Goal: Task Accomplishment & Management: Manage account settings

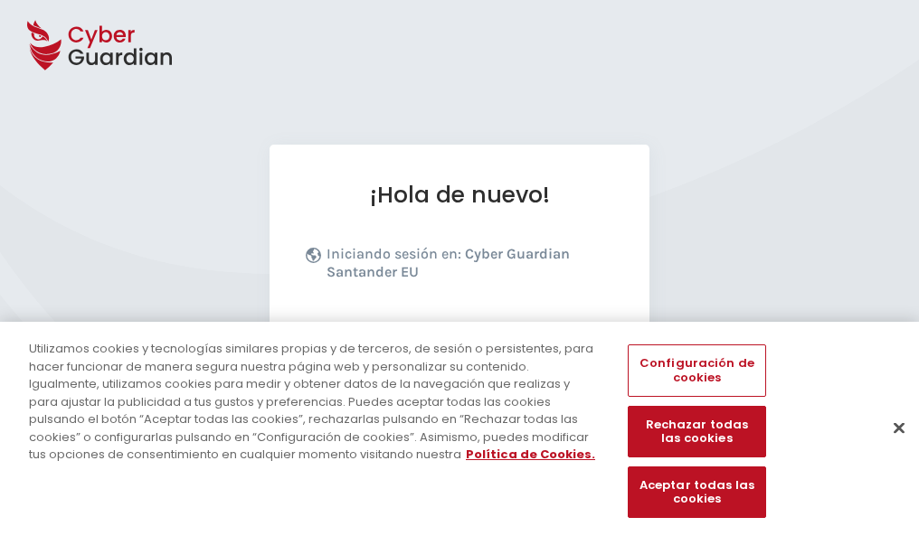
scroll to position [222, 0]
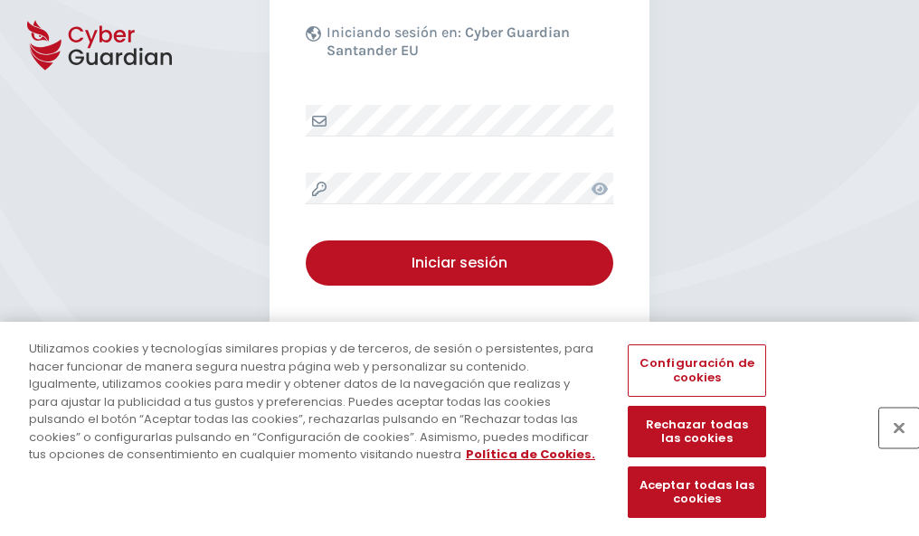
click at [890, 447] on button "Cerrar" at bounding box center [899, 428] width 40 height 40
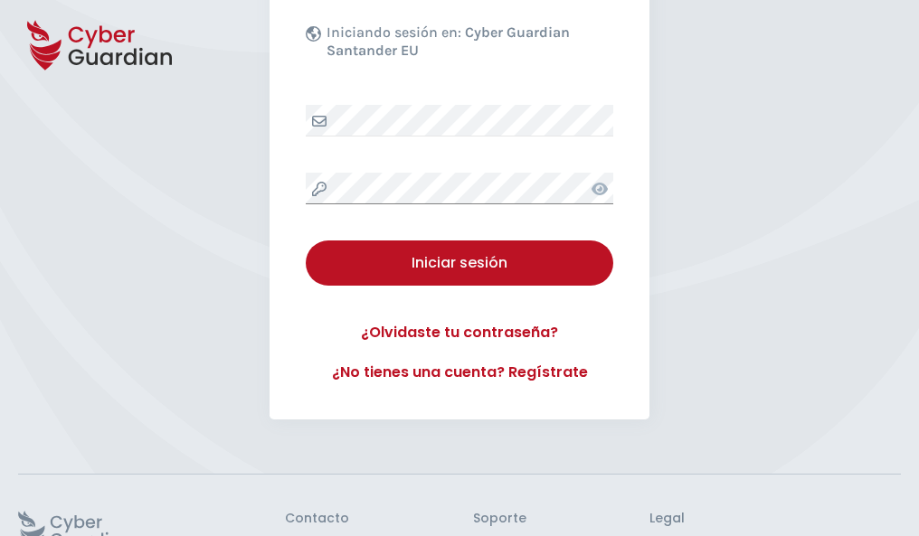
scroll to position [352, 0]
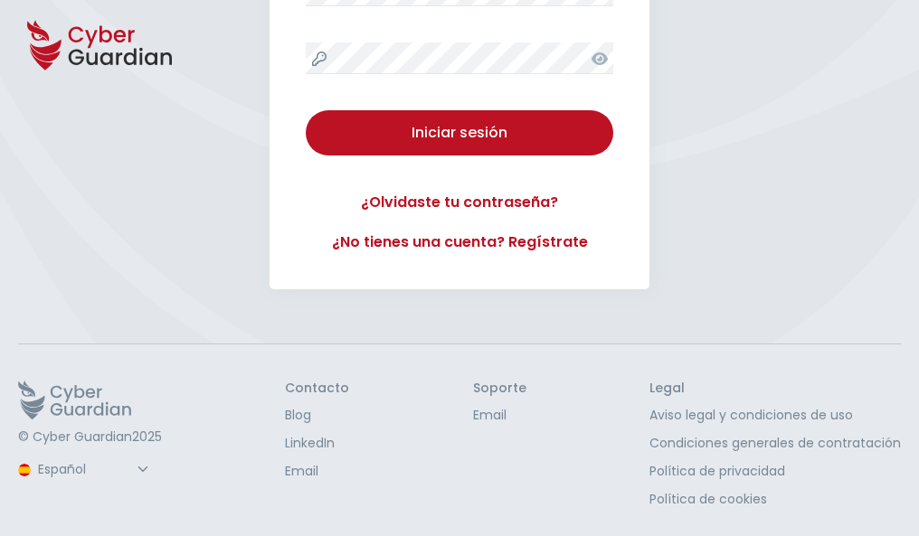
click at [306, 110] on button "Iniciar sesión" at bounding box center [459, 132] width 307 height 45
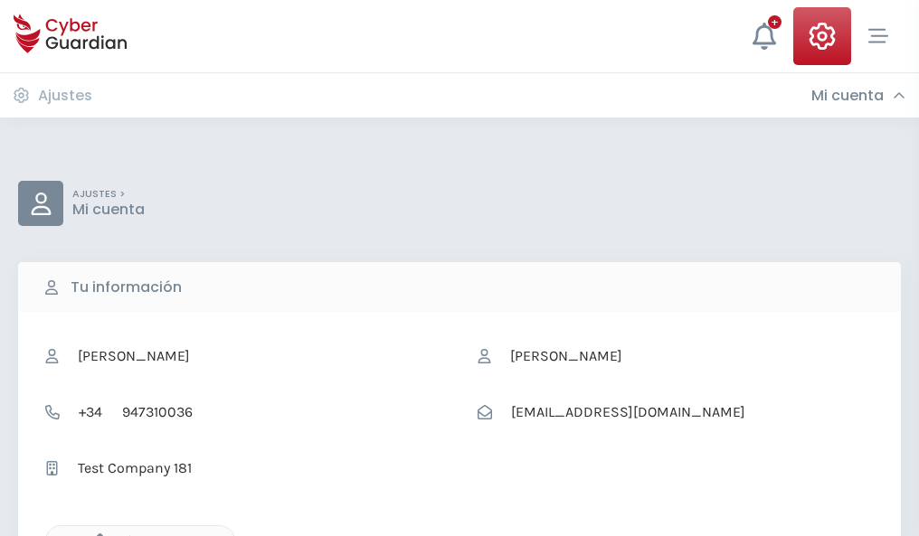
click at [95, 534] on icon "button" at bounding box center [95, 541] width 15 height 15
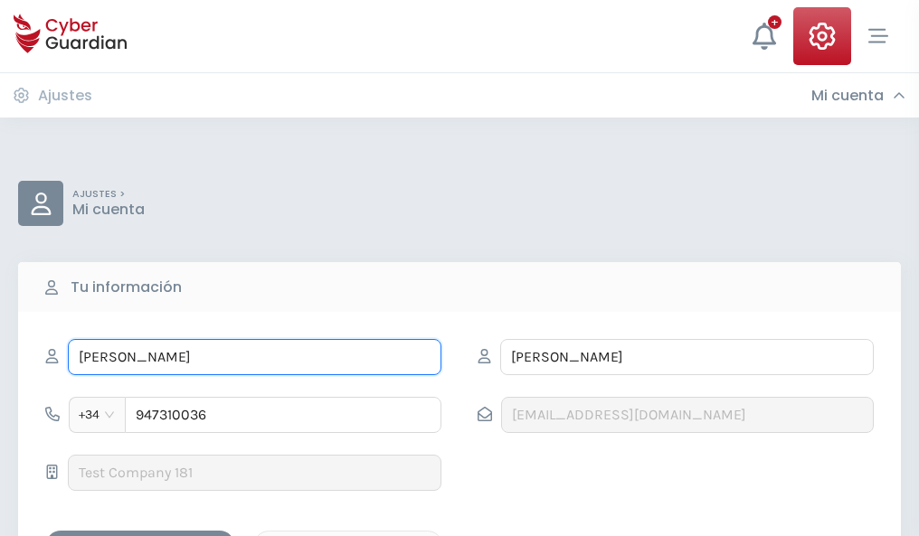
click at [254, 357] on input "PABLO" at bounding box center [254, 357] width 373 height 36
type input "P"
type input "Ángel"
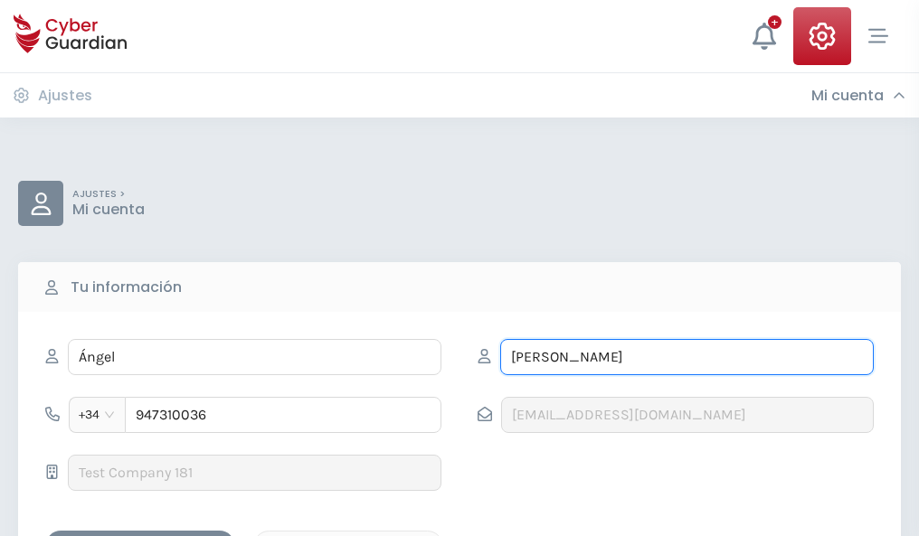
click at [686, 357] on input "PRIETO" at bounding box center [686, 357] width 373 height 36
type input "P"
type input "Calvet"
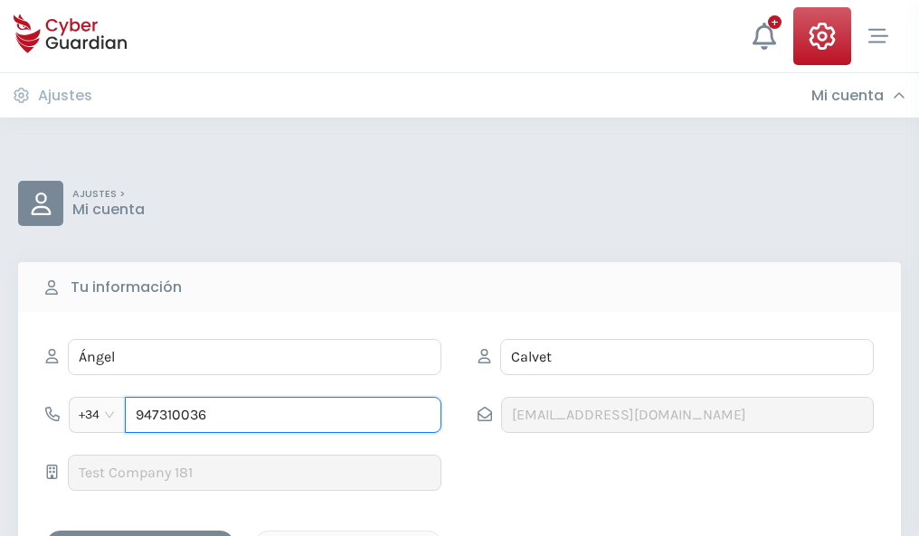
click at [283, 415] on input "947310036" at bounding box center [283, 415] width 316 height 36
type input "9"
type input "888716232"
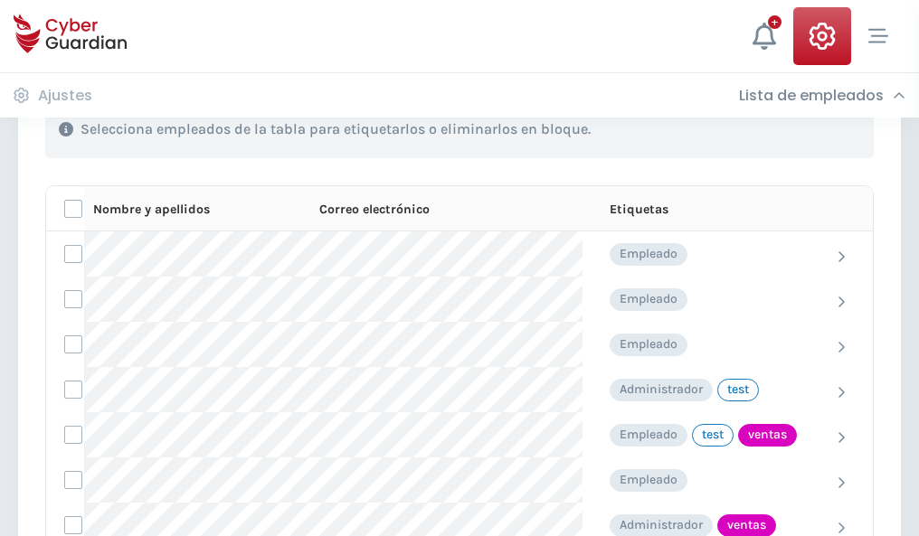
scroll to position [819, 0]
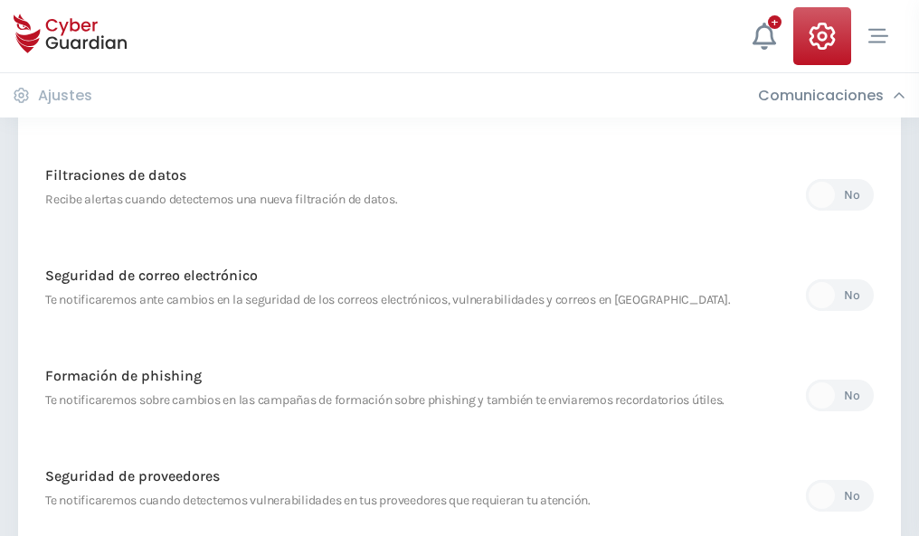
scroll to position [952, 0]
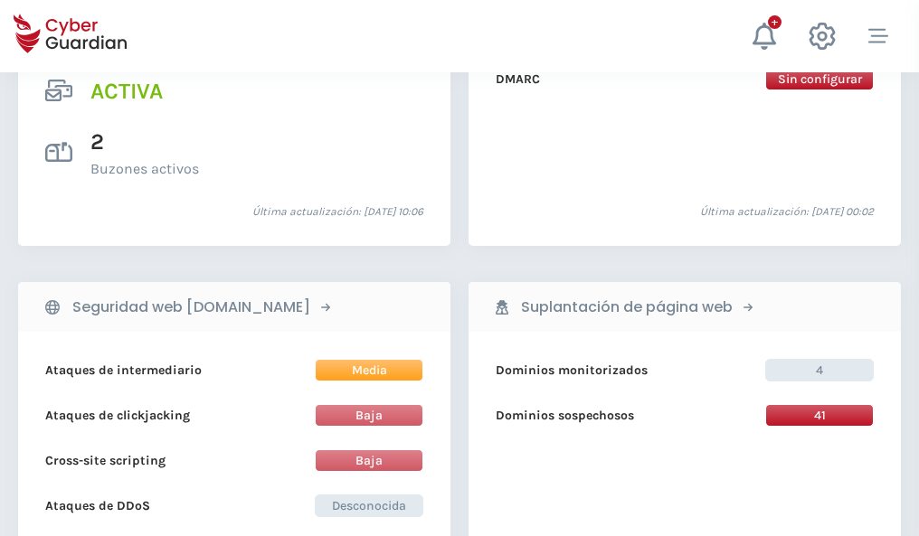
scroll to position [1837, 0]
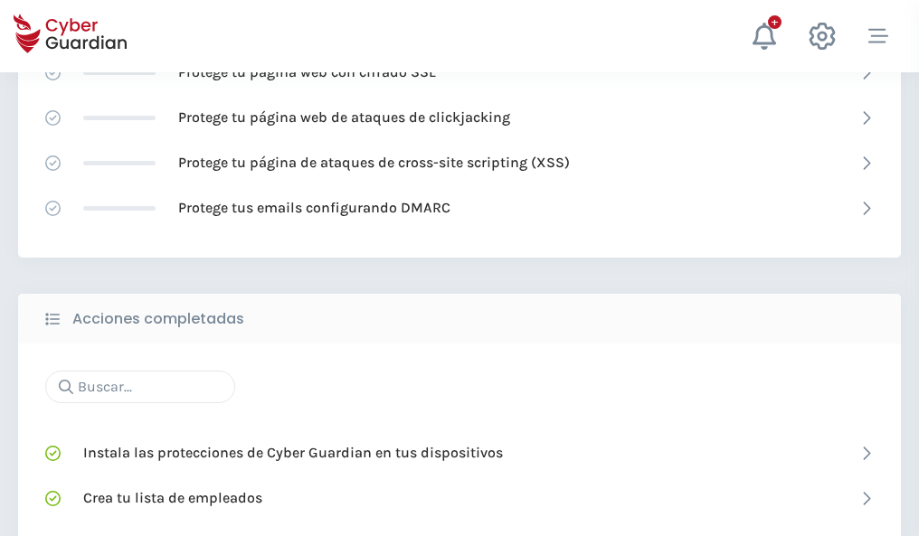
scroll to position [1204, 0]
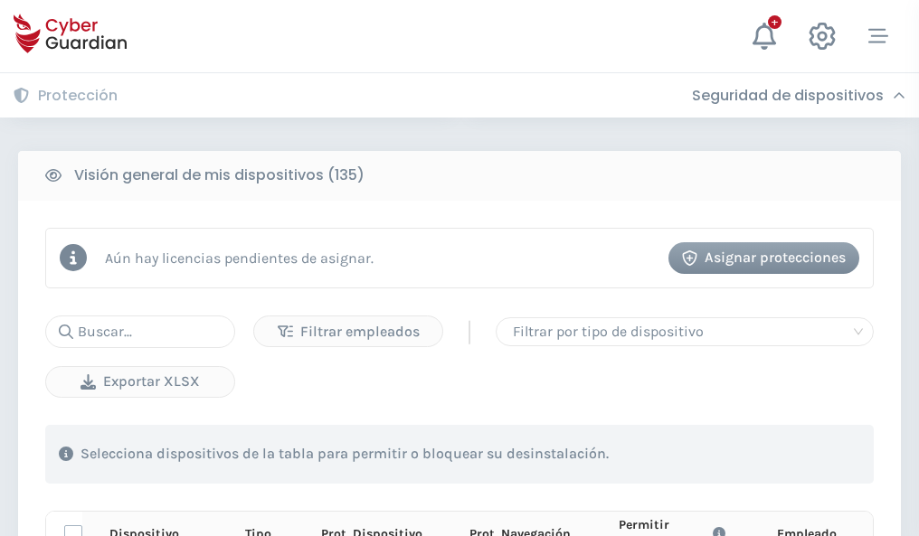
scroll to position [1598, 0]
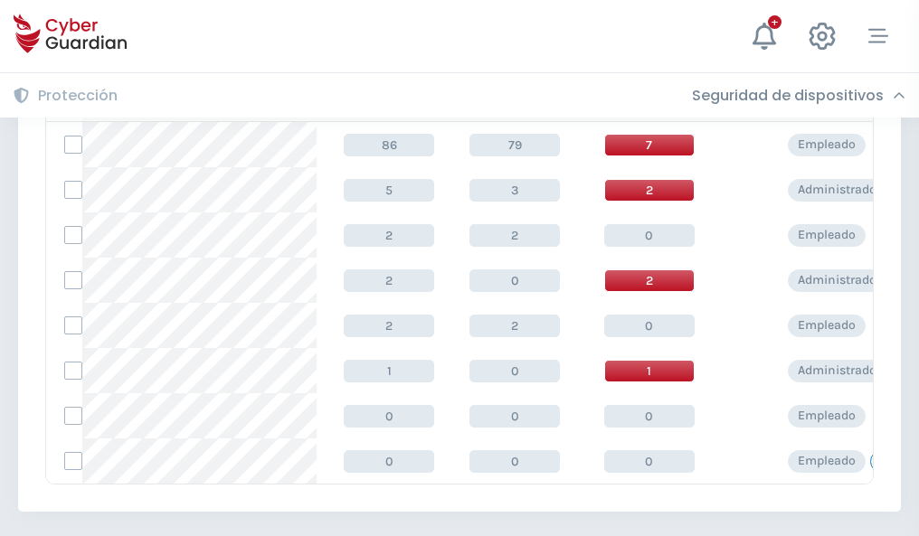
scroll to position [839, 0]
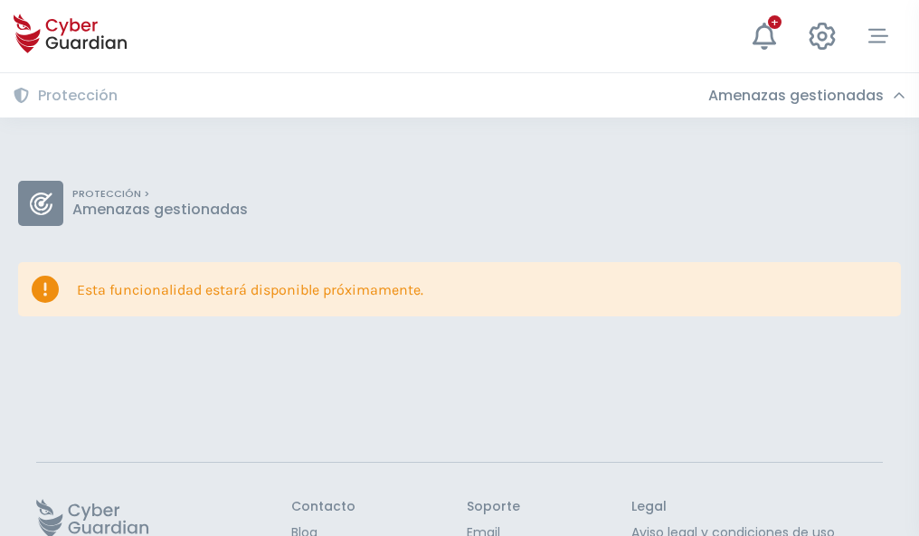
scroll to position [118, 0]
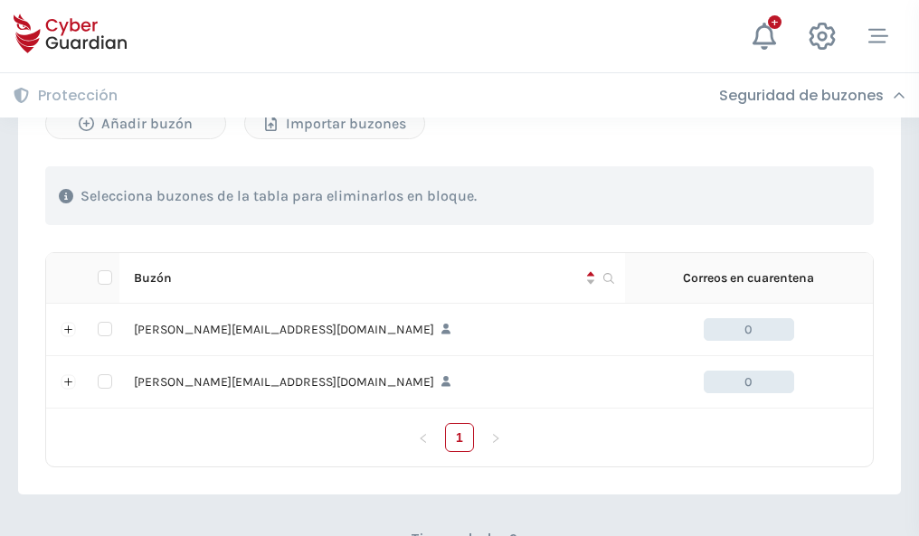
scroll to position [786, 0]
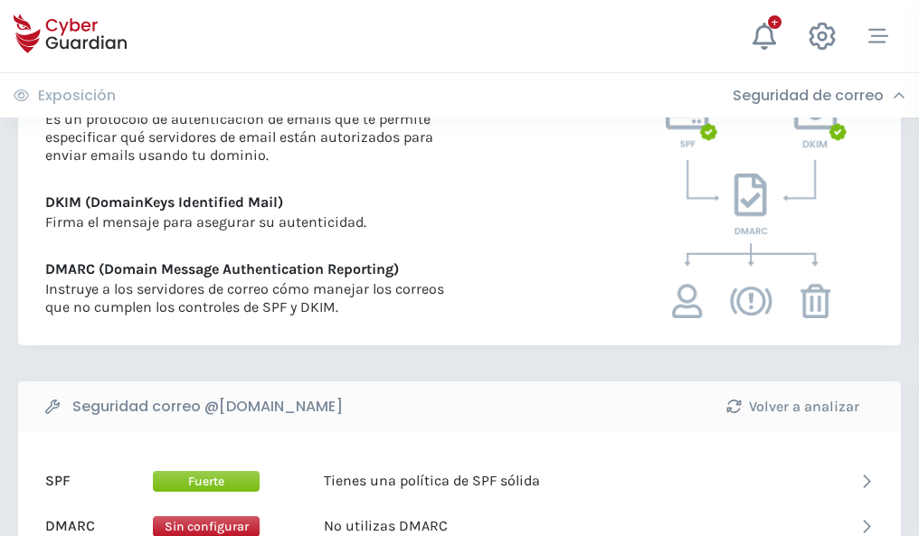
scroll to position [976, 0]
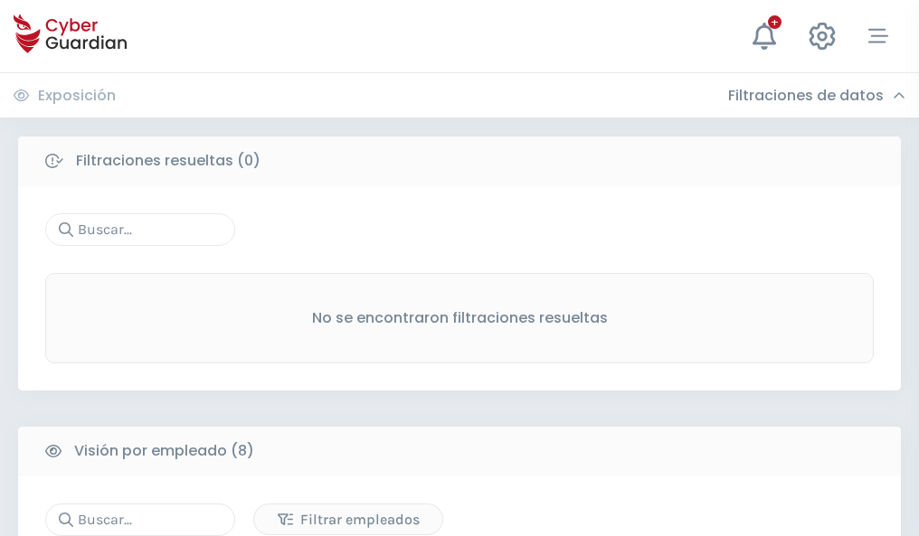
scroll to position [1541, 0]
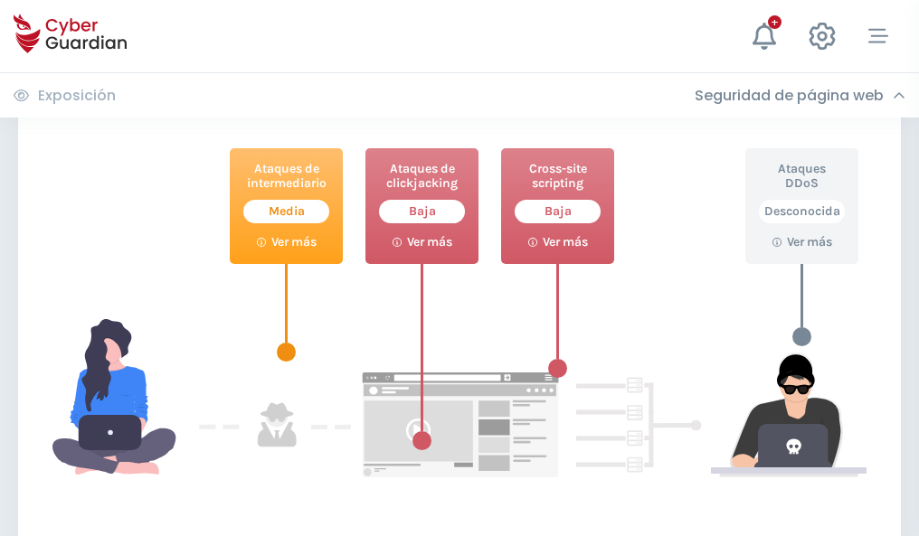
scroll to position [985, 0]
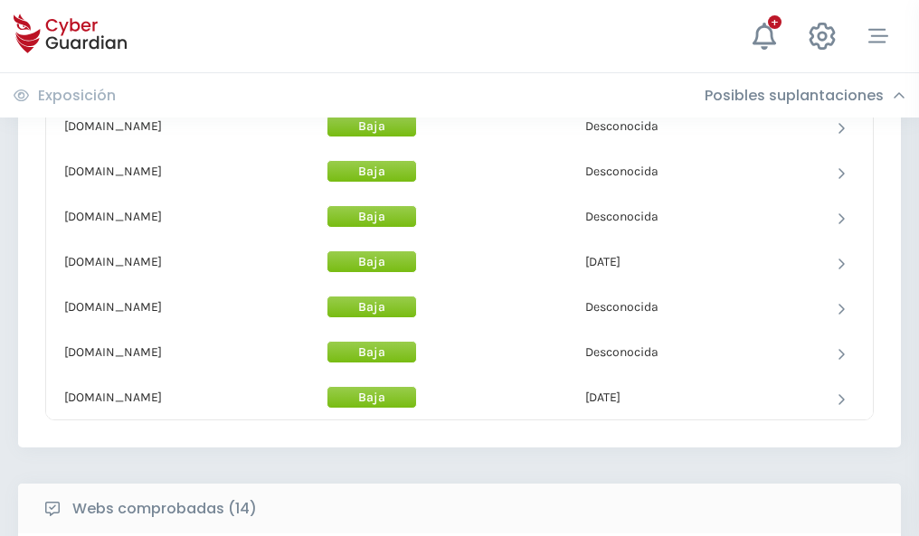
scroll to position [1763, 0]
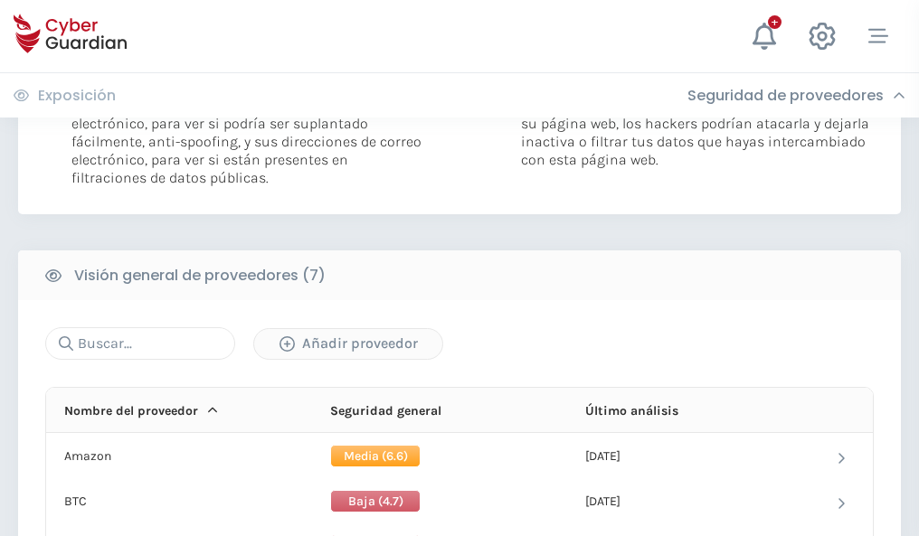
scroll to position [1211, 0]
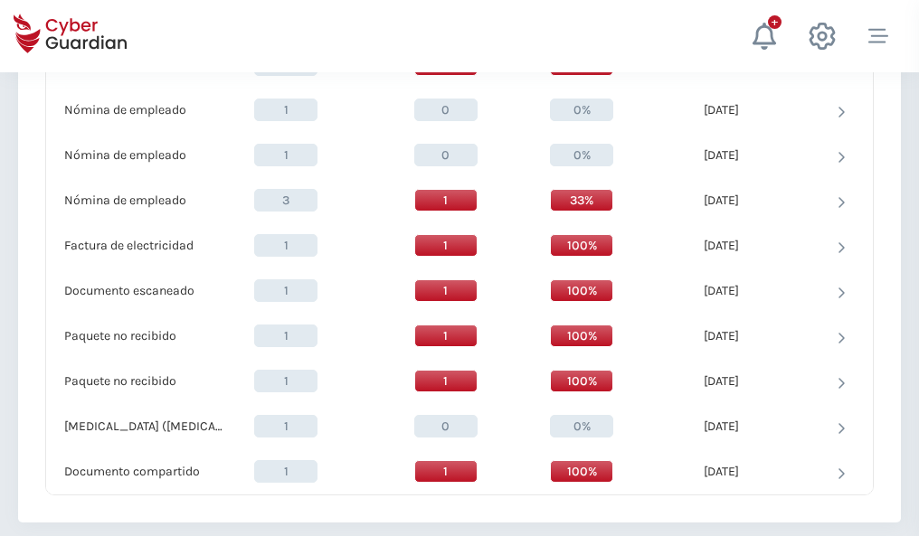
scroll to position [1874, 0]
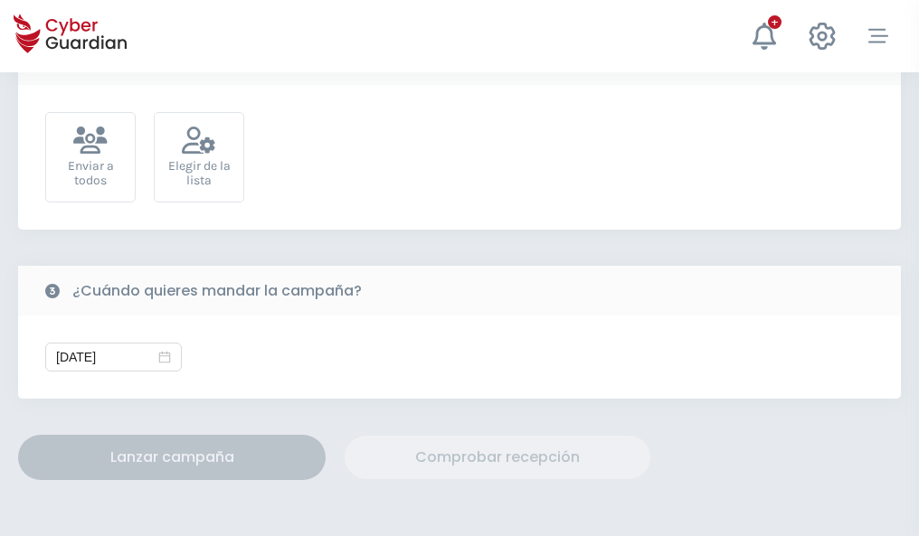
scroll to position [662, 0]
